Goal: Task Accomplishment & Management: Manage account settings

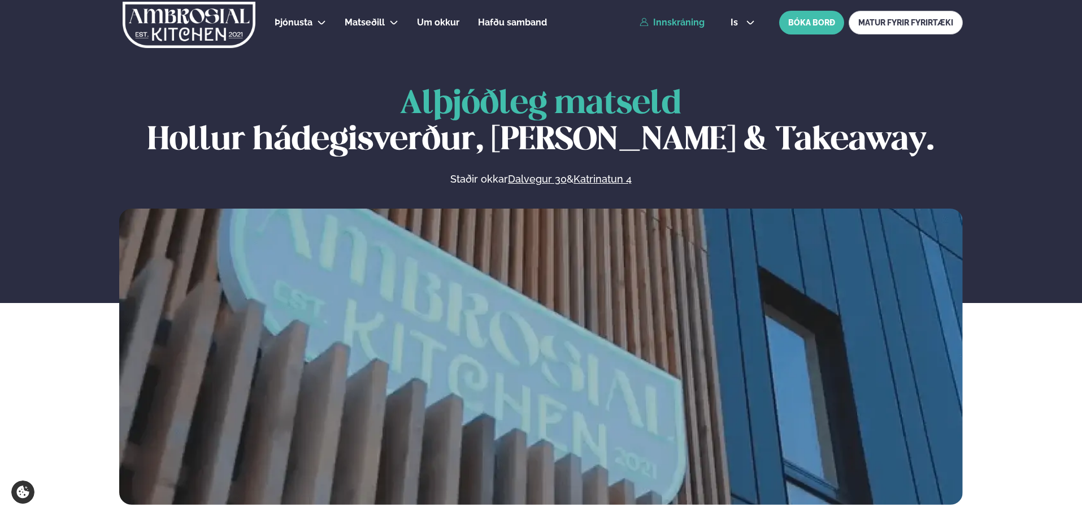
click at [692, 27] on link "Innskráning" at bounding box center [671, 23] width 65 height 10
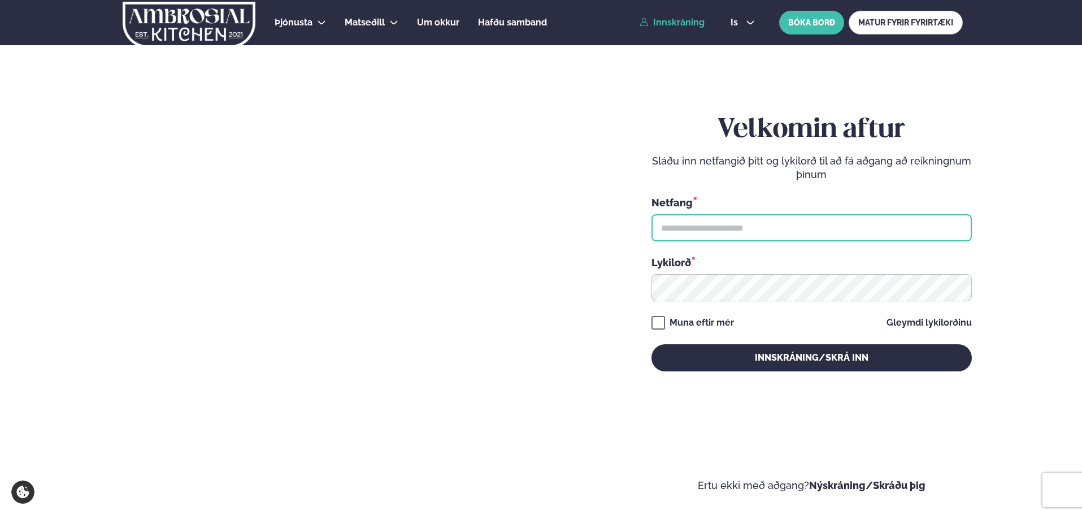
click at [741, 235] on input "text" at bounding box center [811, 227] width 320 height 27
type input "**********"
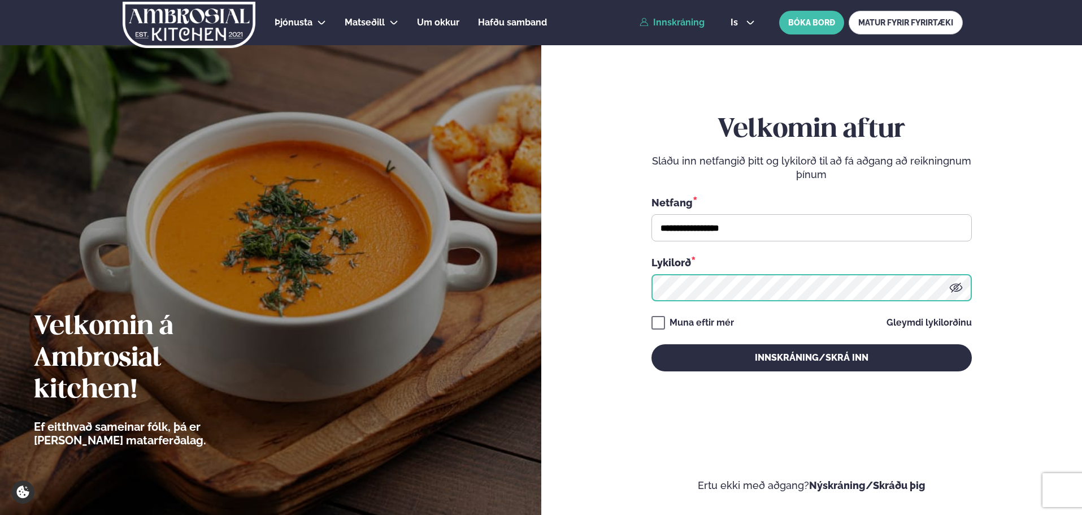
click at [651, 344] on button "Innskráning/Skrá inn" at bounding box center [811, 357] width 320 height 27
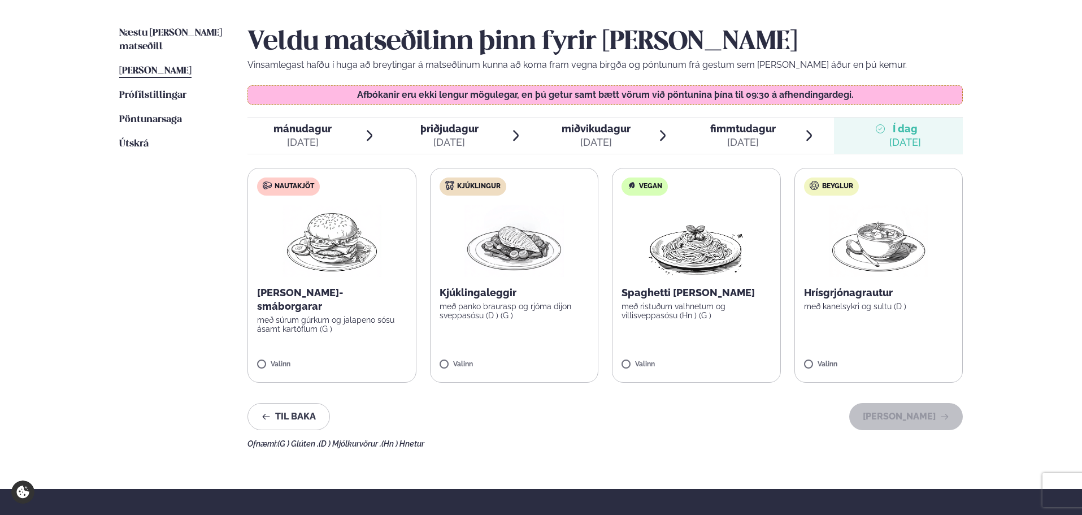
scroll to position [282, 0]
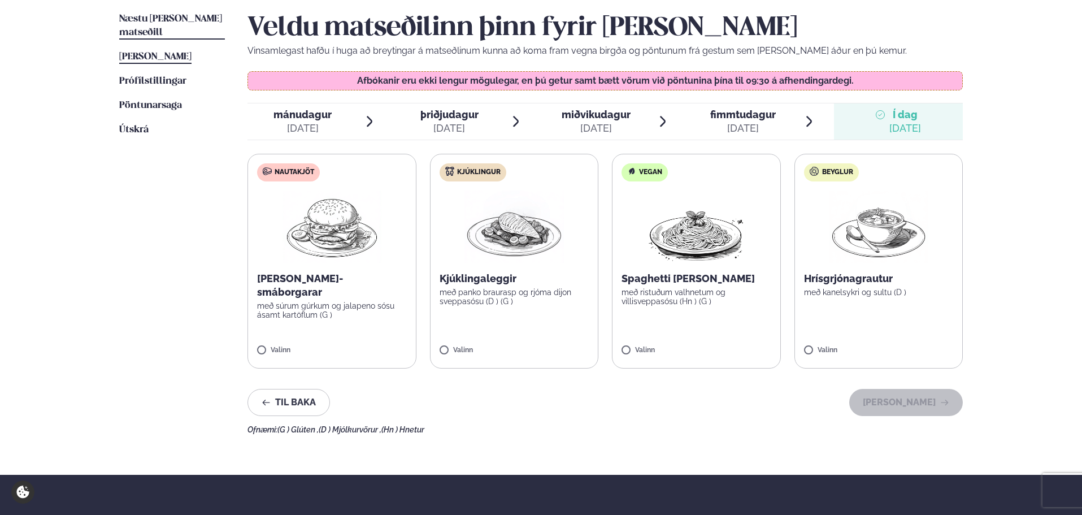
click at [195, 22] on span "Næstu [PERSON_NAME] matseðill" at bounding box center [170, 25] width 103 height 23
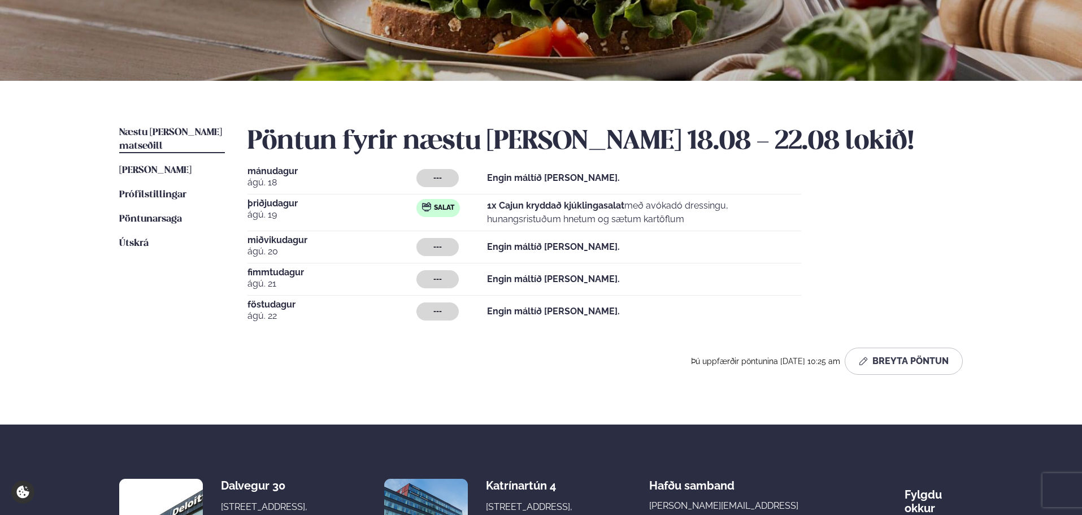
scroll to position [169, 0]
click at [885, 350] on button "Breyta Pöntun" at bounding box center [903, 360] width 118 height 27
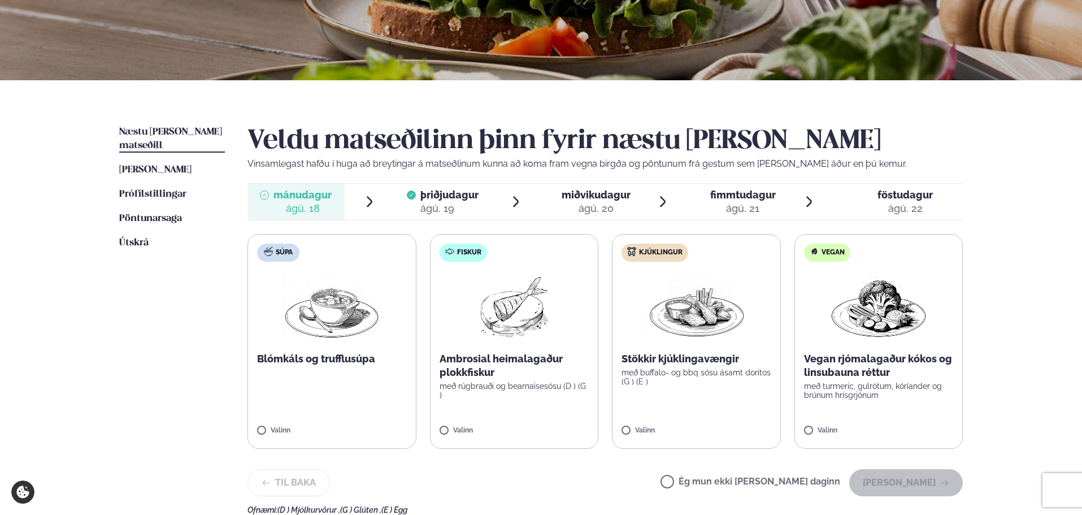
click at [432, 207] on div "ágú. 19" at bounding box center [449, 209] width 58 height 14
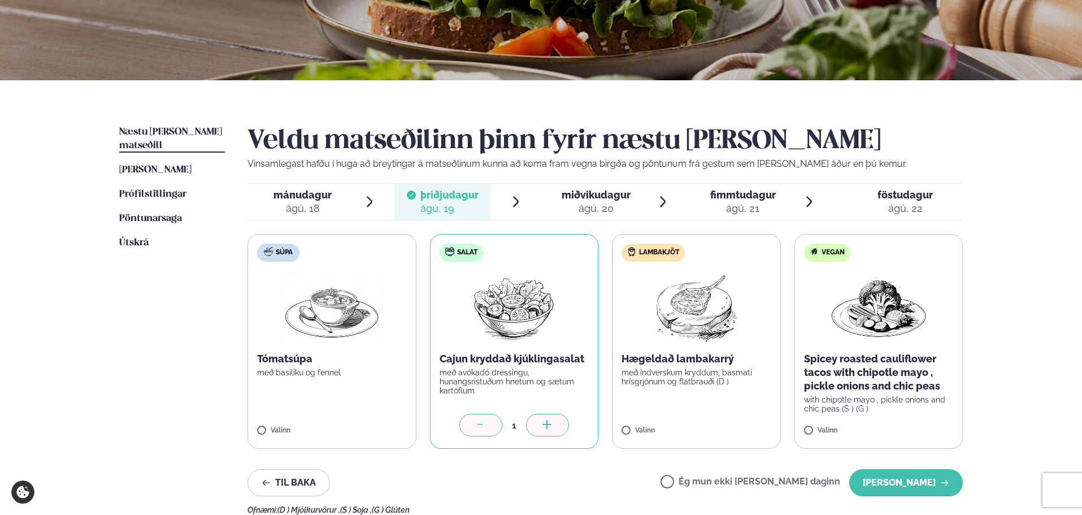
click at [609, 196] on span "miðvikudagur" at bounding box center [595, 195] width 69 height 12
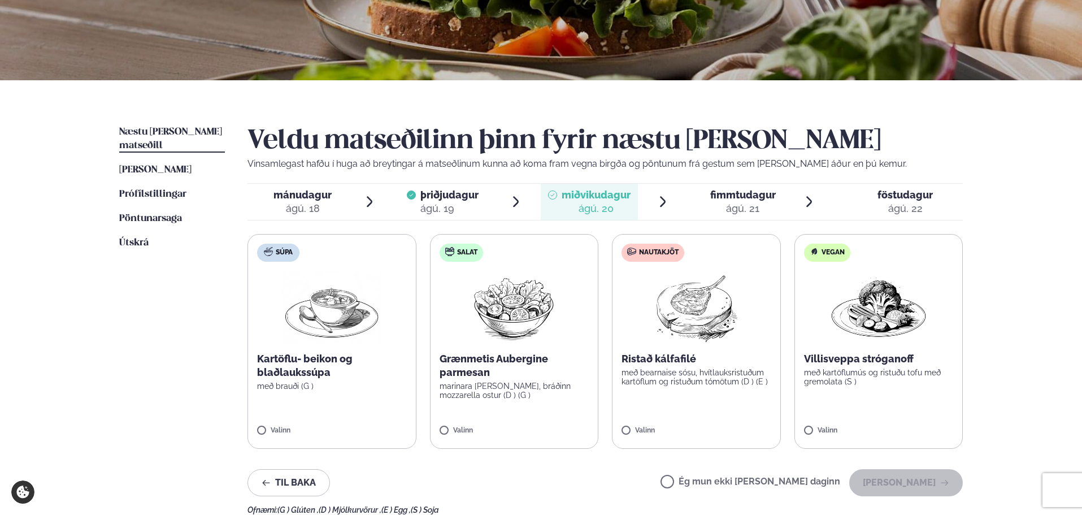
click at [722, 193] on span "fimmtudagur" at bounding box center [743, 195] width 66 height 12
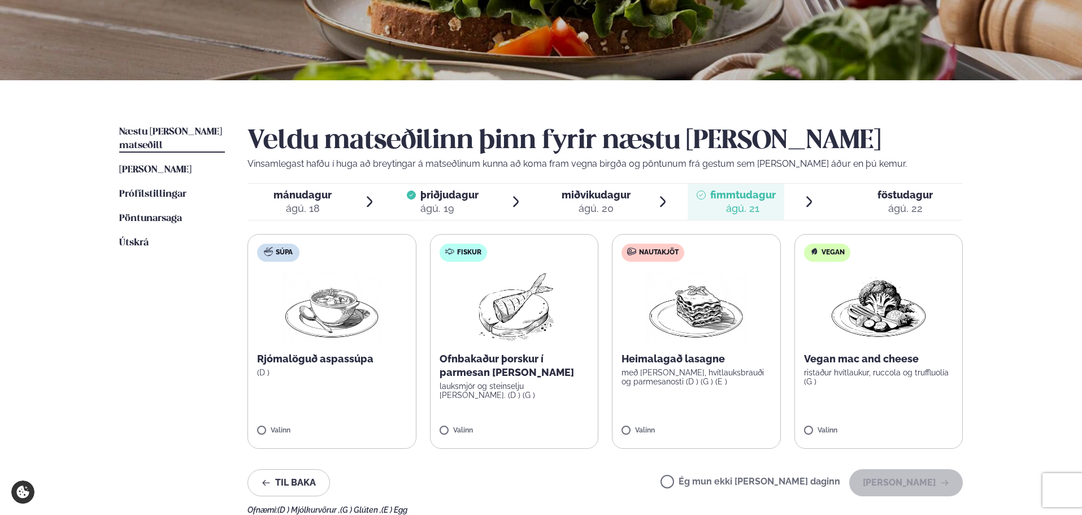
click at [868, 194] on icon at bounding box center [868, 194] width 9 height 9
